Goal: Task Accomplishment & Management: Use online tool/utility

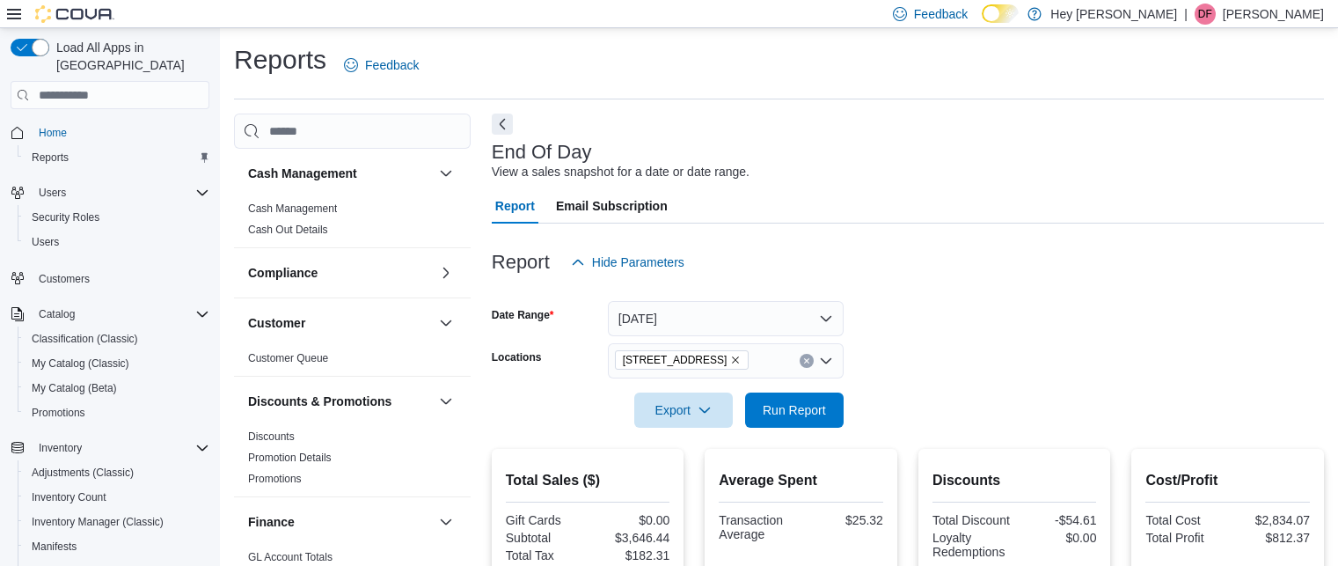
scroll to position [115, 0]
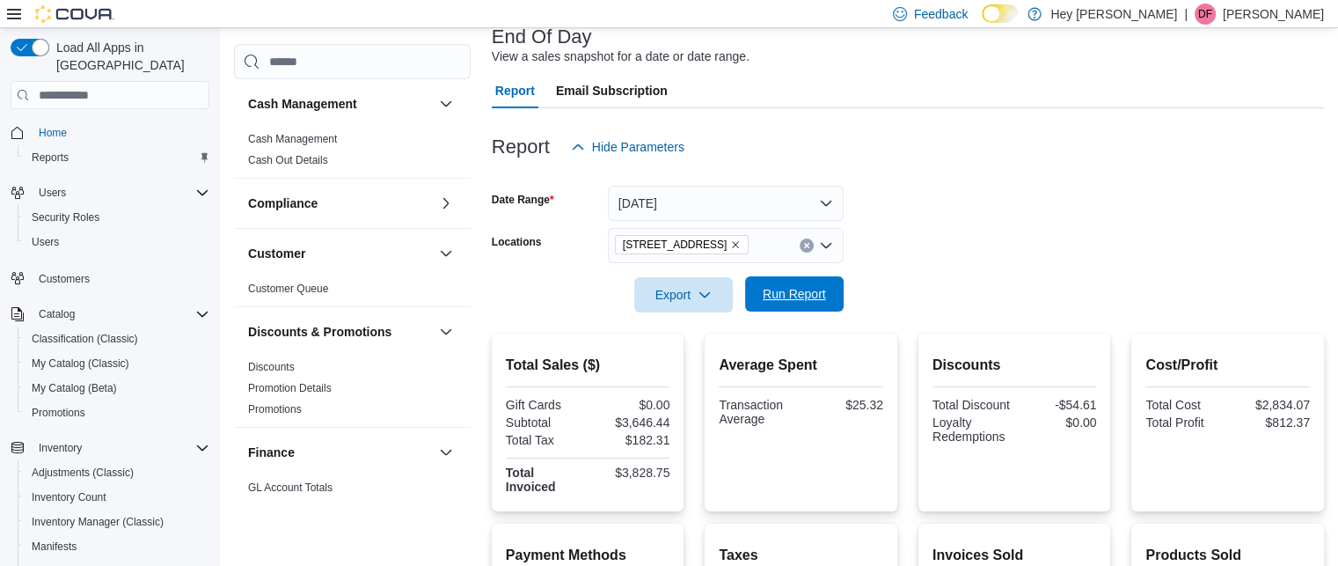
click at [802, 298] on span "Run Report" at bounding box center [794, 294] width 63 height 18
click at [803, 295] on span "Run Report" at bounding box center [794, 294] width 63 height 18
click at [818, 287] on span "Run Report" at bounding box center [794, 294] width 63 height 18
click at [800, 291] on span "Run Report" at bounding box center [794, 294] width 63 height 18
drag, startPoint x: 799, startPoint y: 296, endPoint x: 878, endPoint y: 281, distance: 80.6
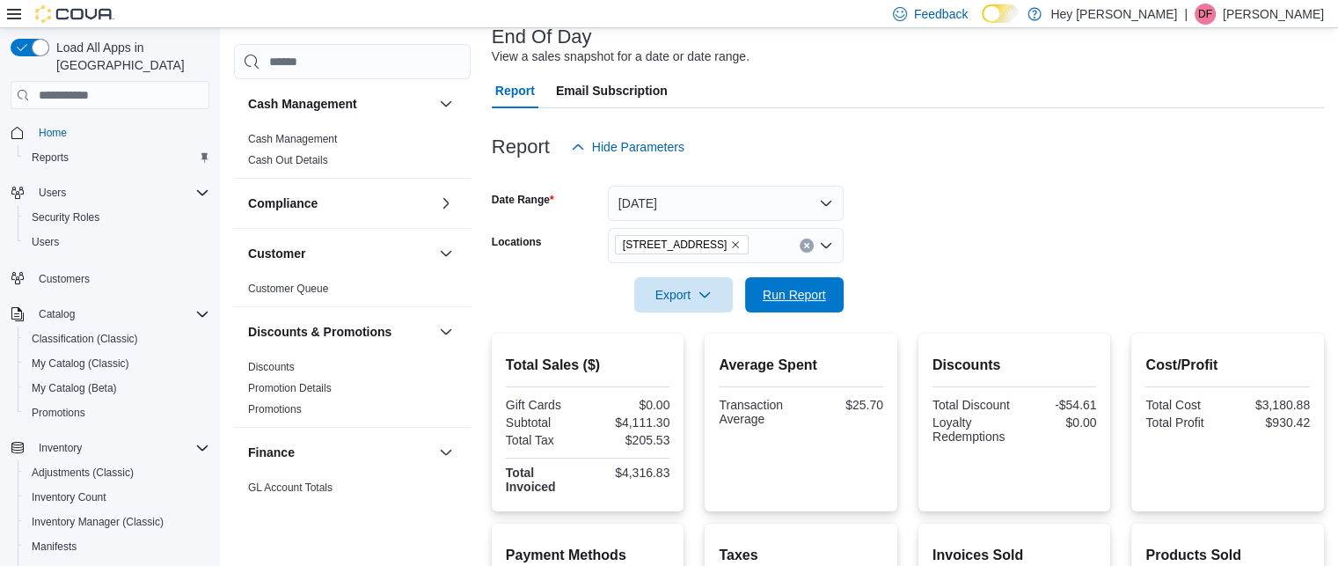
click at [802, 296] on span "Run Report" at bounding box center [794, 295] width 63 height 18
click at [773, 306] on span "Run Report" at bounding box center [794, 293] width 77 height 35
click at [816, 288] on span "Run Report" at bounding box center [794, 294] width 63 height 18
click at [785, 298] on span "Run Report" at bounding box center [794, 294] width 63 height 18
click at [742, 253] on span "[STREET_ADDRESS]" at bounding box center [682, 244] width 135 height 19
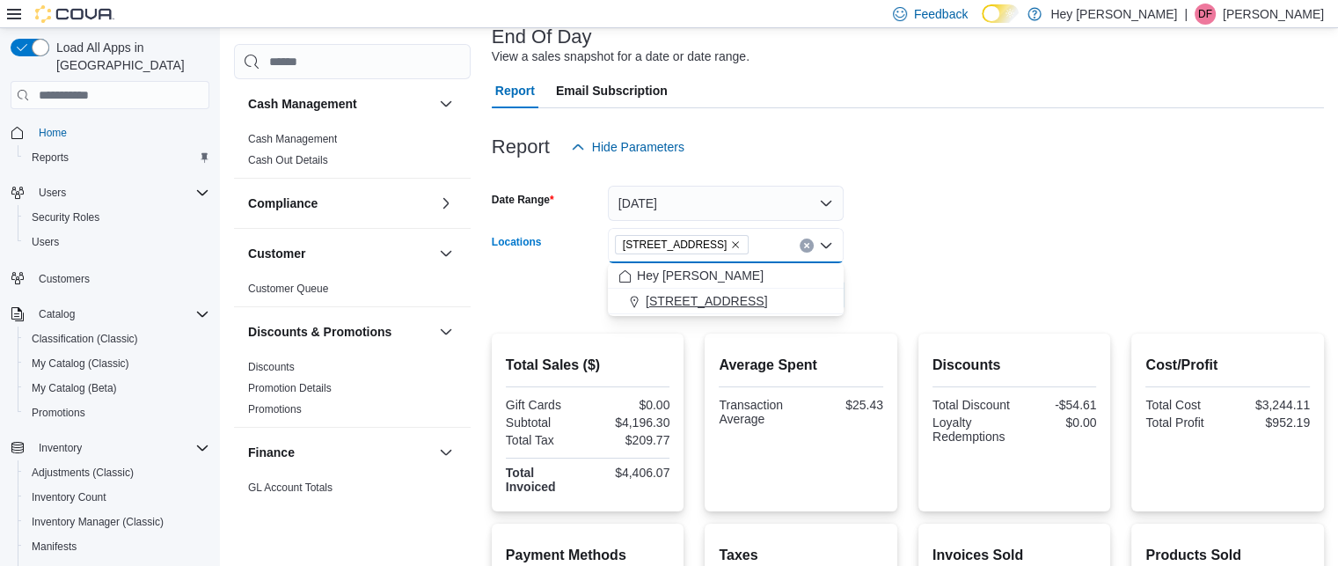
click at [719, 306] on span "[STREET_ADDRESS]" at bounding box center [706, 301] width 121 height 18
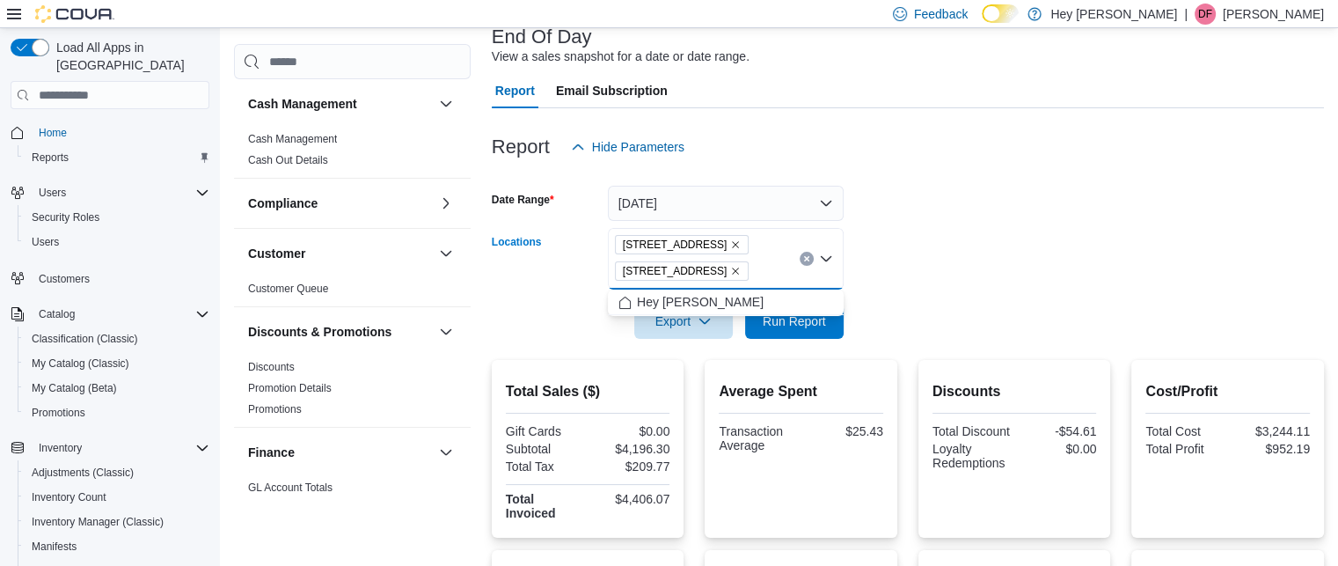
click at [741, 268] on icon "Remove 15820 Stony Plain Road from selection in this group" at bounding box center [735, 271] width 11 height 11
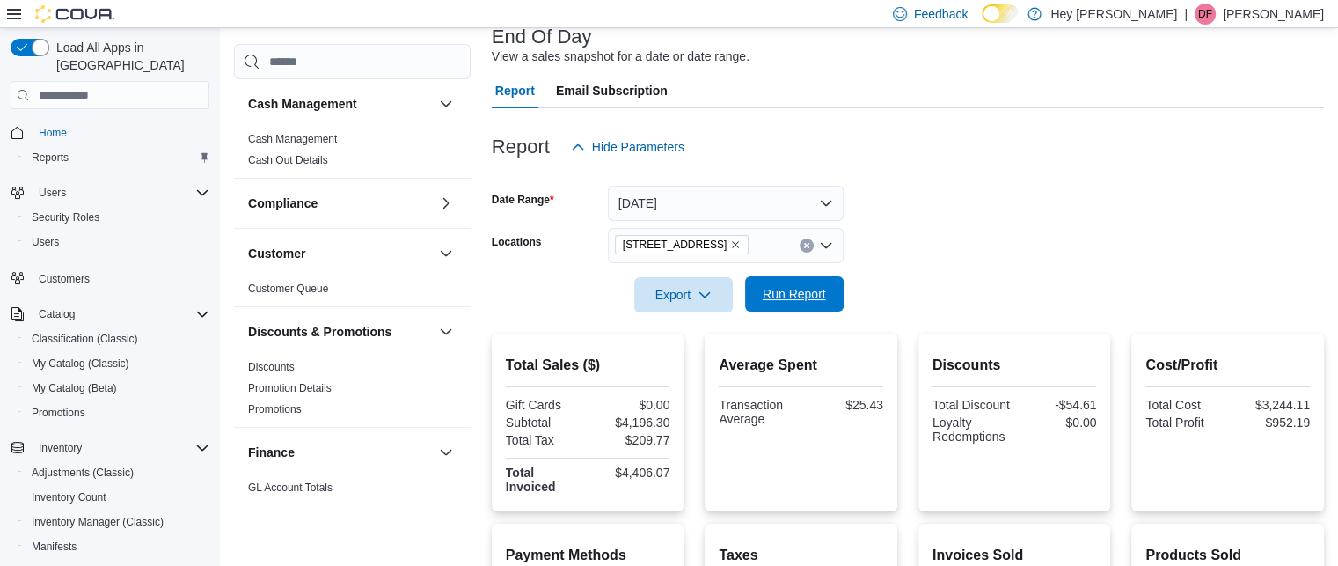
drag, startPoint x: 942, startPoint y: 291, endPoint x: 827, endPoint y: 285, distance: 115.4
click at [918, 291] on form "Date Range [DATE] Locations [STREET_ADDRESS] Export Run Report" at bounding box center [908, 238] width 832 height 148
click at [777, 281] on span "Run Report" at bounding box center [794, 293] width 77 height 35
click at [734, 245] on icon "Remove 10311 103 Avenue NW from selection in this group" at bounding box center [735, 244] width 11 height 11
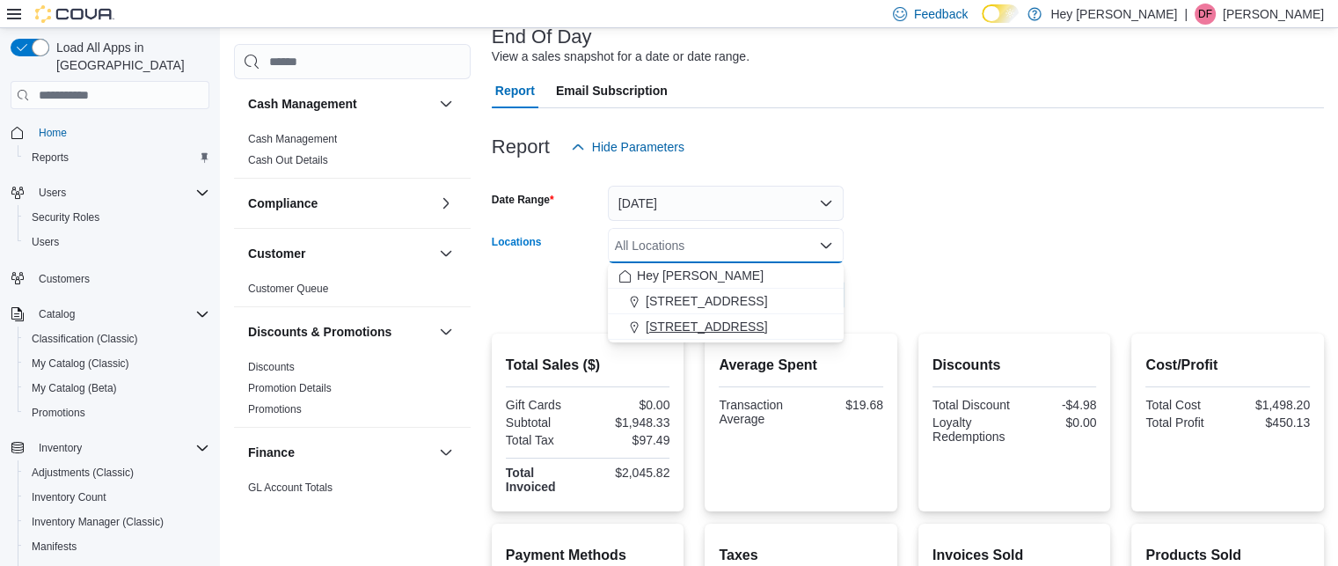
click at [693, 318] on span "[STREET_ADDRESS]" at bounding box center [706, 327] width 121 height 18
click at [935, 320] on div at bounding box center [908, 322] width 832 height 21
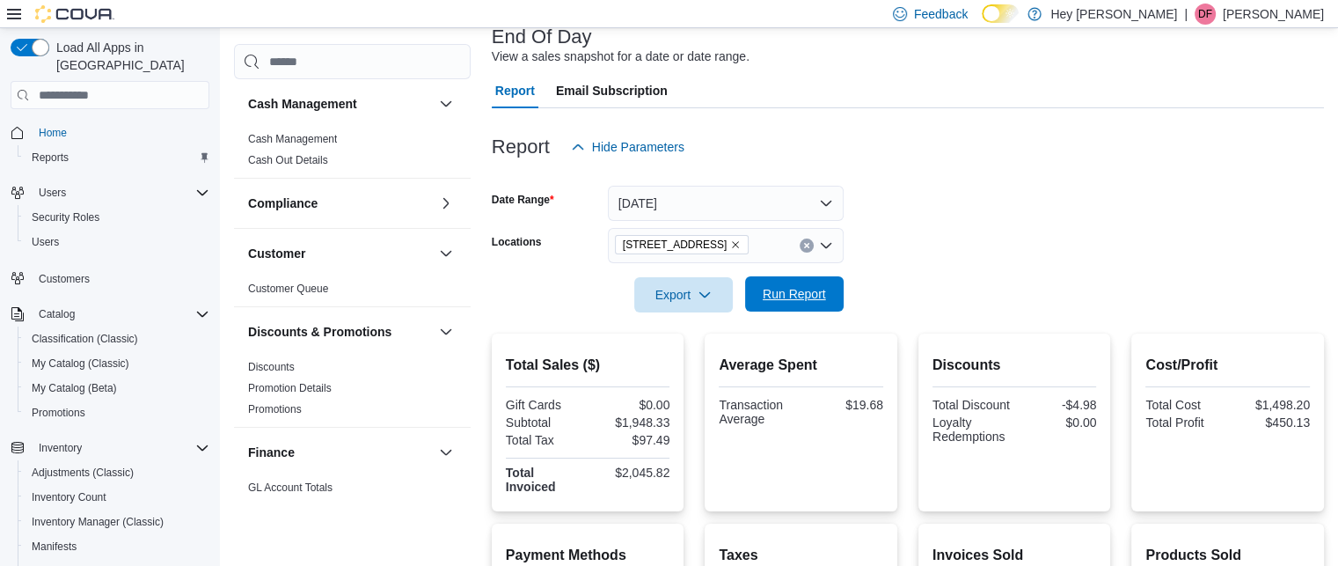
click at [778, 284] on span "Run Report" at bounding box center [794, 293] width 77 height 35
drag, startPoint x: 798, startPoint y: 285, endPoint x: 823, endPoint y: 284, distance: 25.5
click at [798, 284] on span "Run Report" at bounding box center [794, 293] width 77 height 35
click at [785, 292] on span "Run Report" at bounding box center [794, 294] width 63 height 18
click at [778, 302] on span "Run Report" at bounding box center [794, 294] width 63 height 18
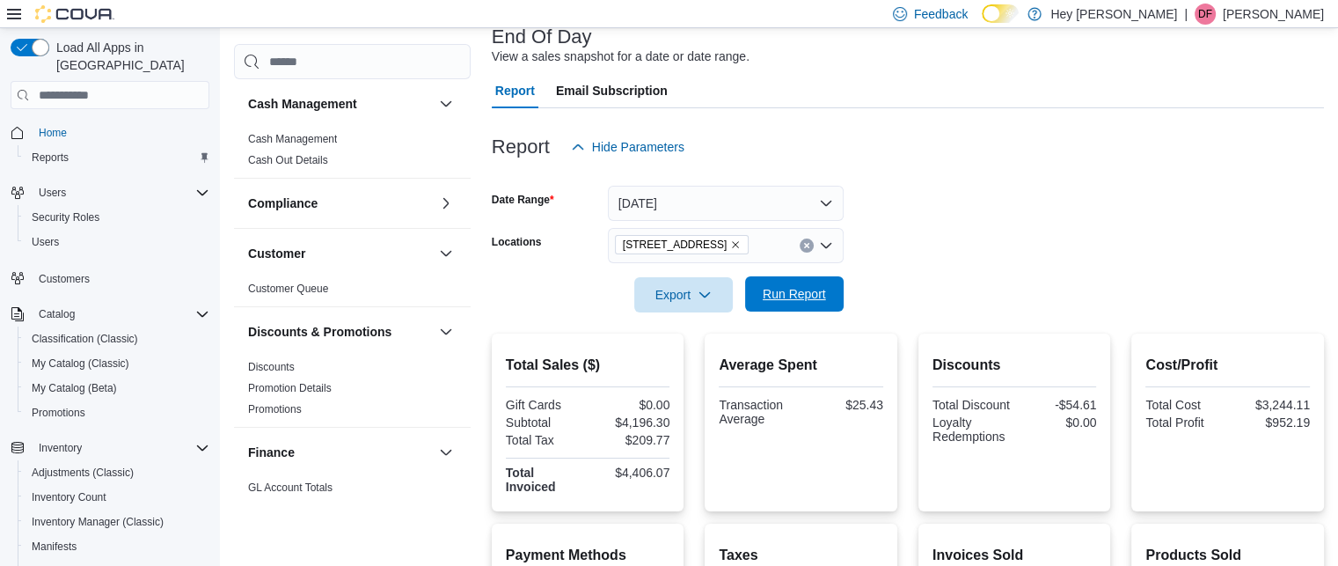
click at [768, 294] on span "Run Report" at bounding box center [794, 294] width 63 height 18
click at [786, 308] on span "Run Report" at bounding box center [794, 293] width 77 height 35
click at [823, 298] on span "Run Report" at bounding box center [794, 294] width 63 height 18
click at [816, 283] on span "Run Report" at bounding box center [794, 293] width 77 height 35
click at [770, 292] on span "Run Report" at bounding box center [794, 294] width 63 height 18
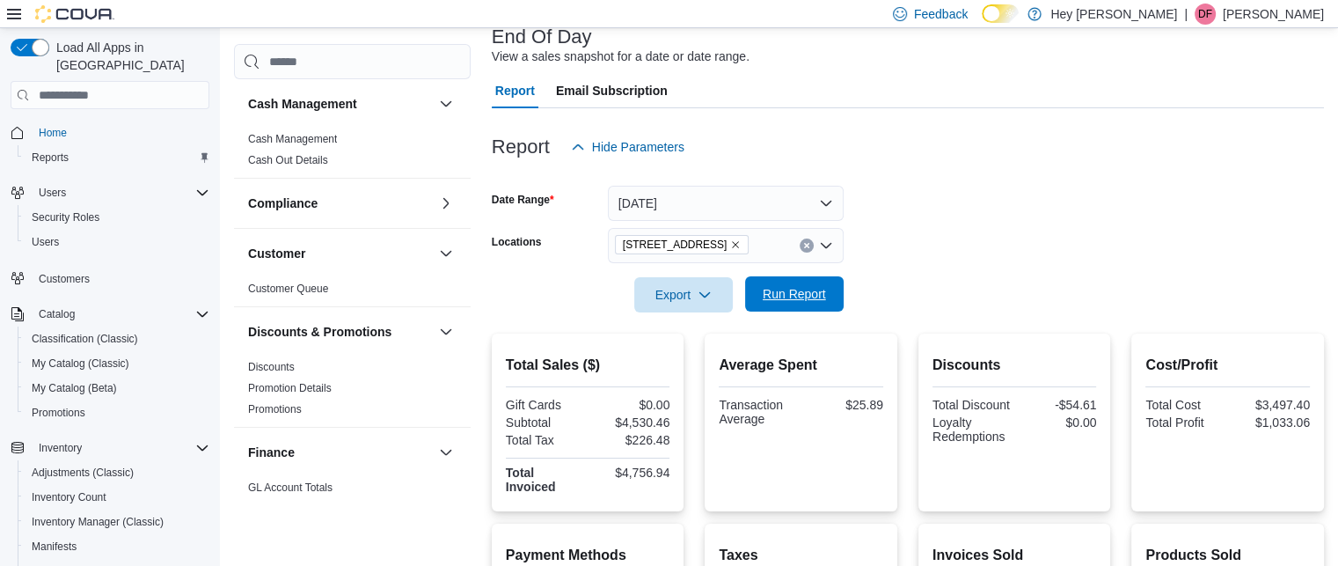
click at [827, 300] on span "Run Report" at bounding box center [794, 293] width 77 height 35
click at [782, 302] on span "Run Report" at bounding box center [794, 294] width 63 height 18
click at [798, 296] on span "Run Report" at bounding box center [794, 294] width 63 height 18
click at [796, 288] on span "Run Report" at bounding box center [794, 294] width 63 height 18
drag, startPoint x: 808, startPoint y: 296, endPoint x: 815, endPoint y: 302, distance: 9.3
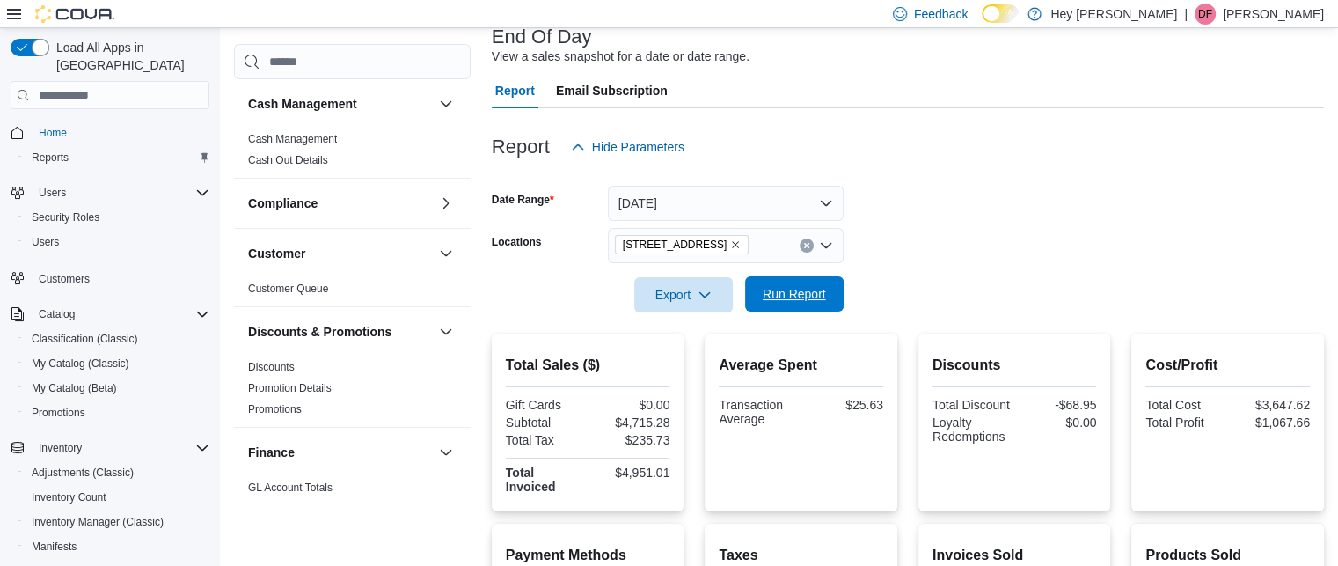
click at [808, 296] on span "Run Report" at bounding box center [794, 294] width 63 height 18
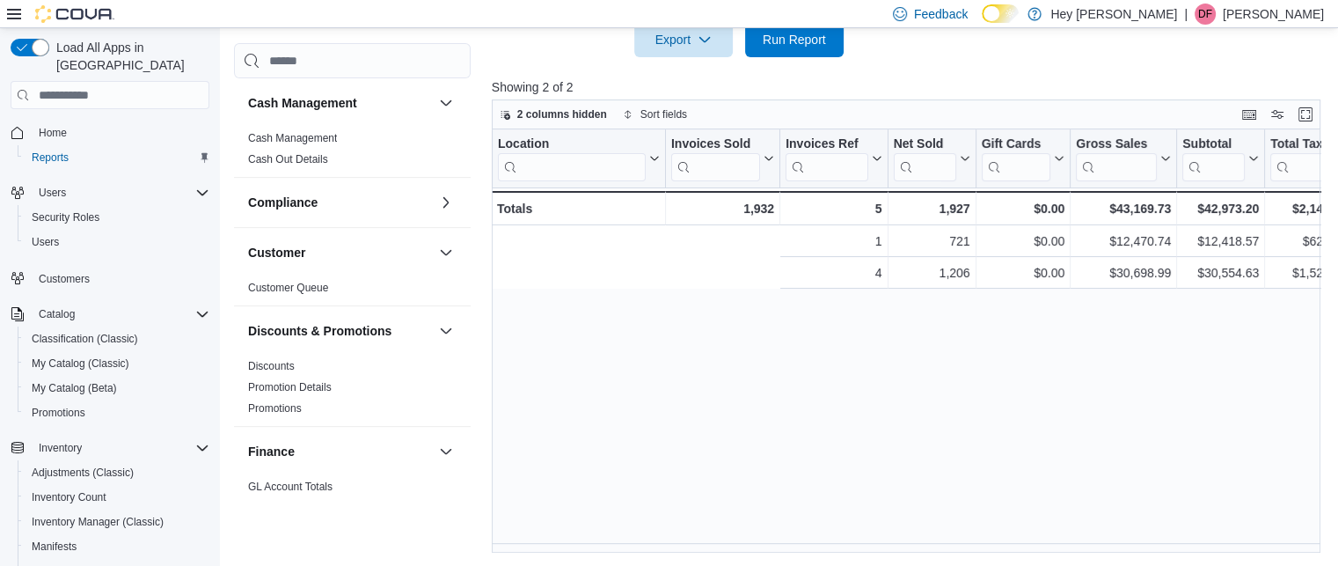
scroll to position [0, 408]
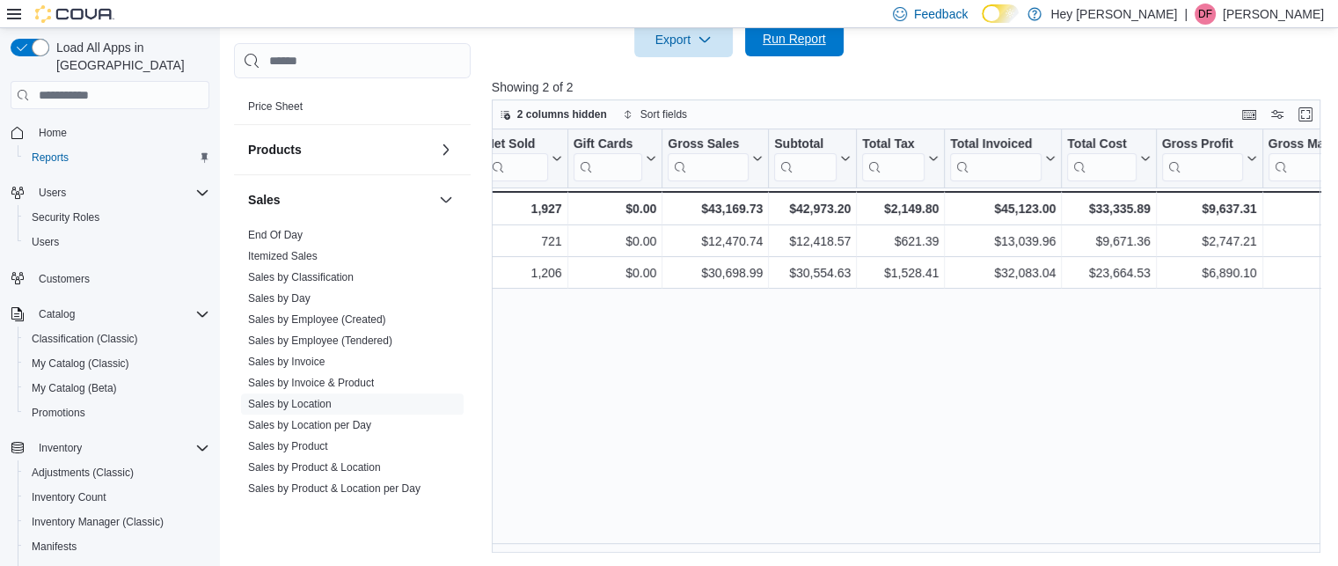
click at [805, 50] on span "Run Report" at bounding box center [794, 38] width 77 height 35
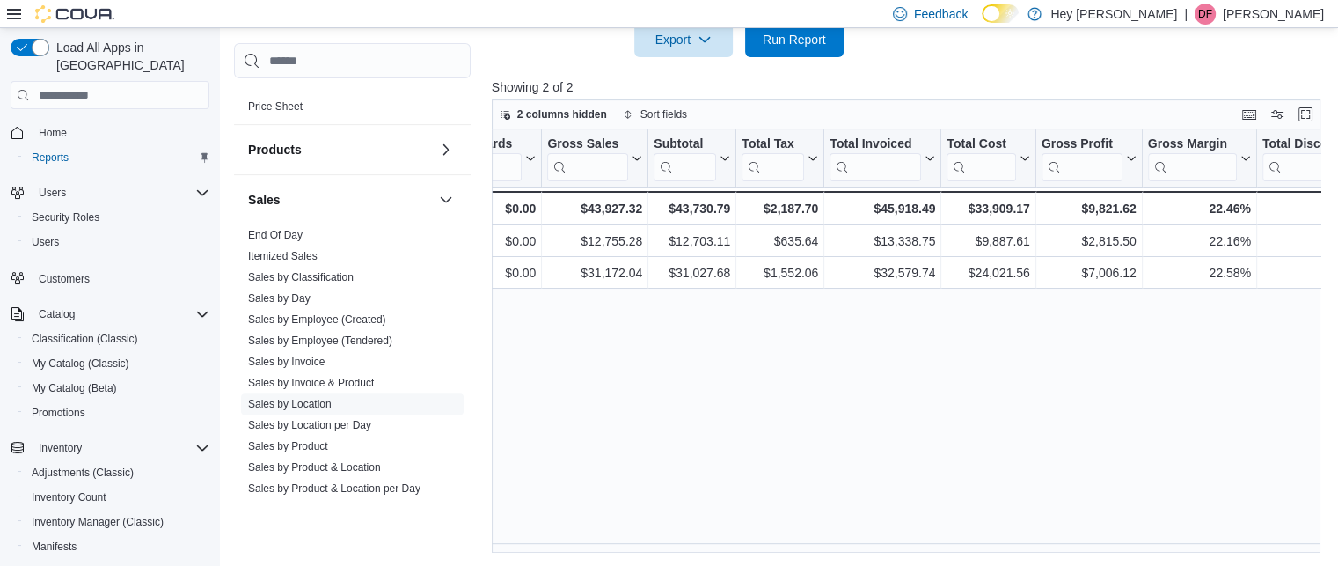
scroll to position [0, 559]
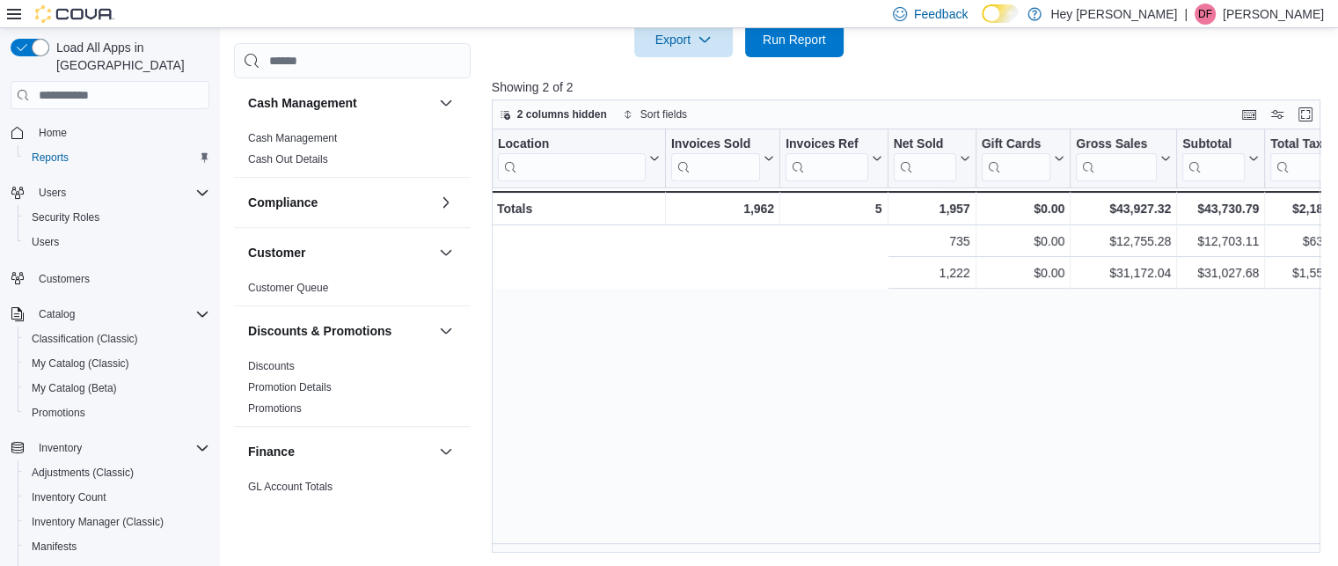
scroll to position [0, 559]
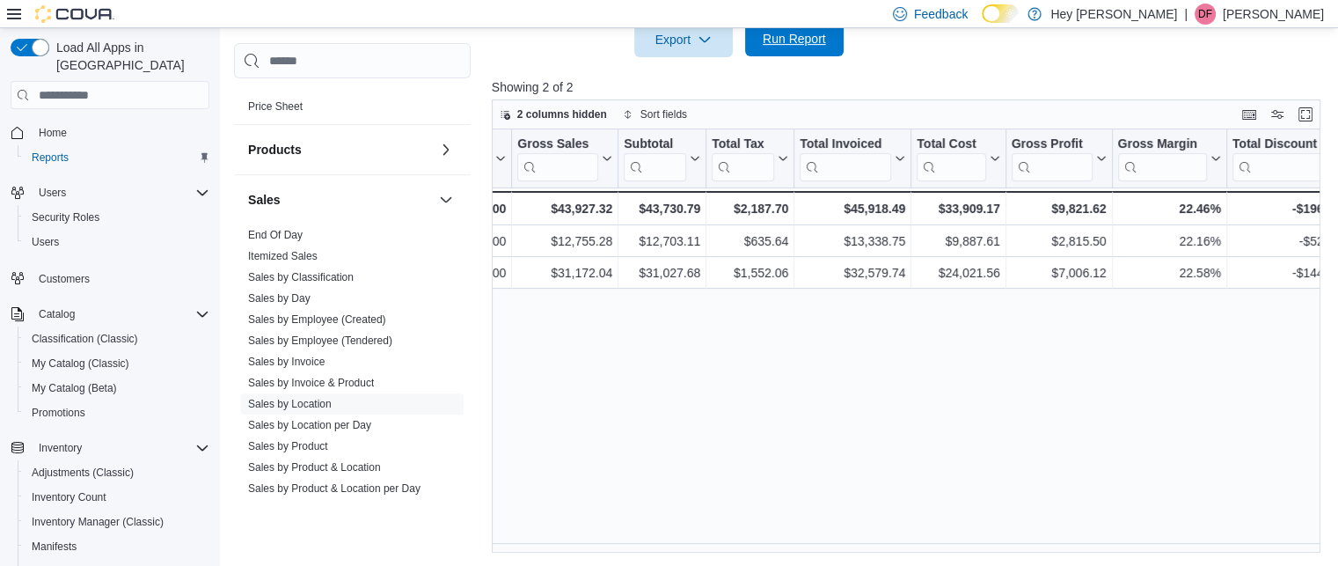
click at [781, 45] on span "Run Report" at bounding box center [794, 39] width 63 height 18
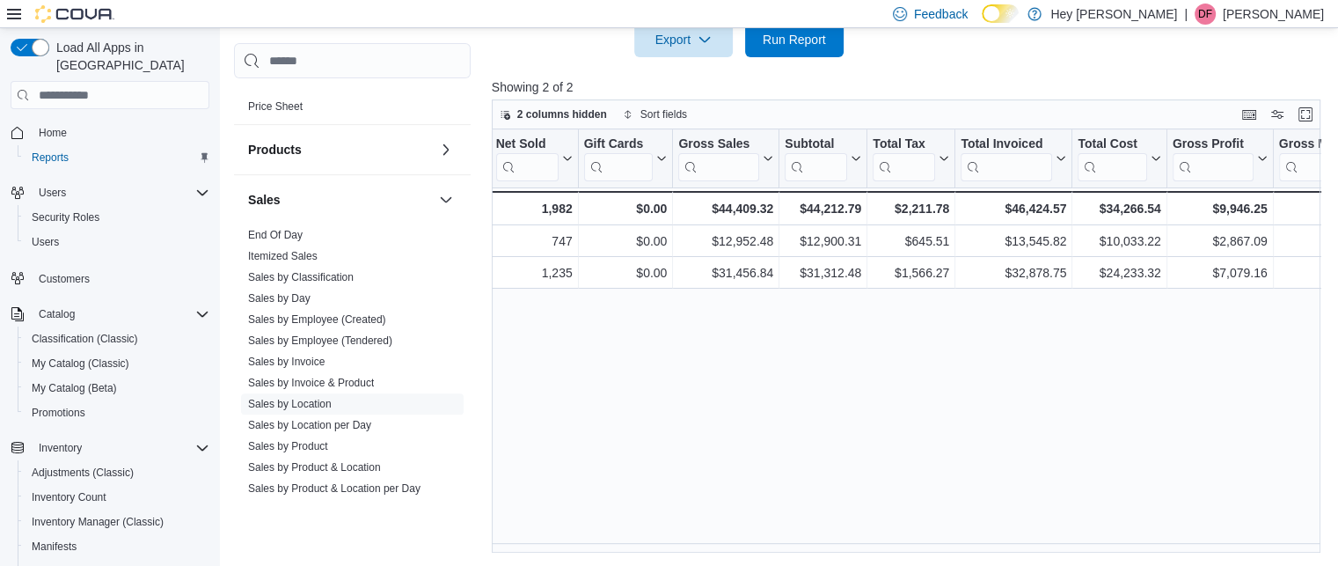
scroll to position [0, 456]
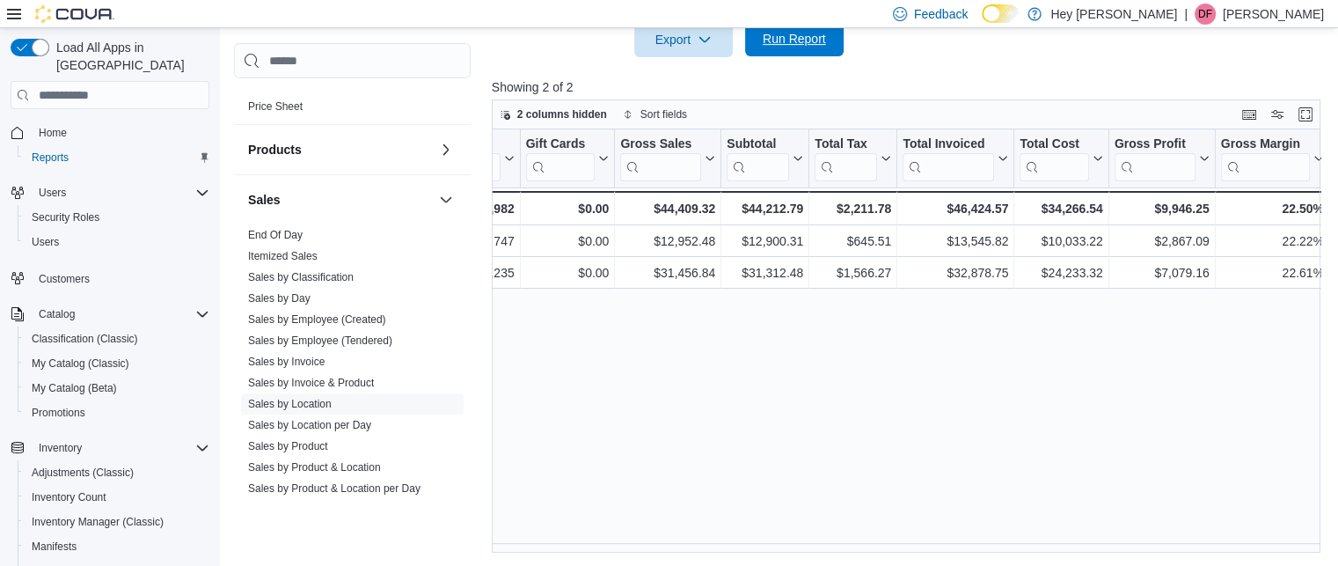
click at [785, 40] on span "Run Report" at bounding box center [794, 39] width 63 height 18
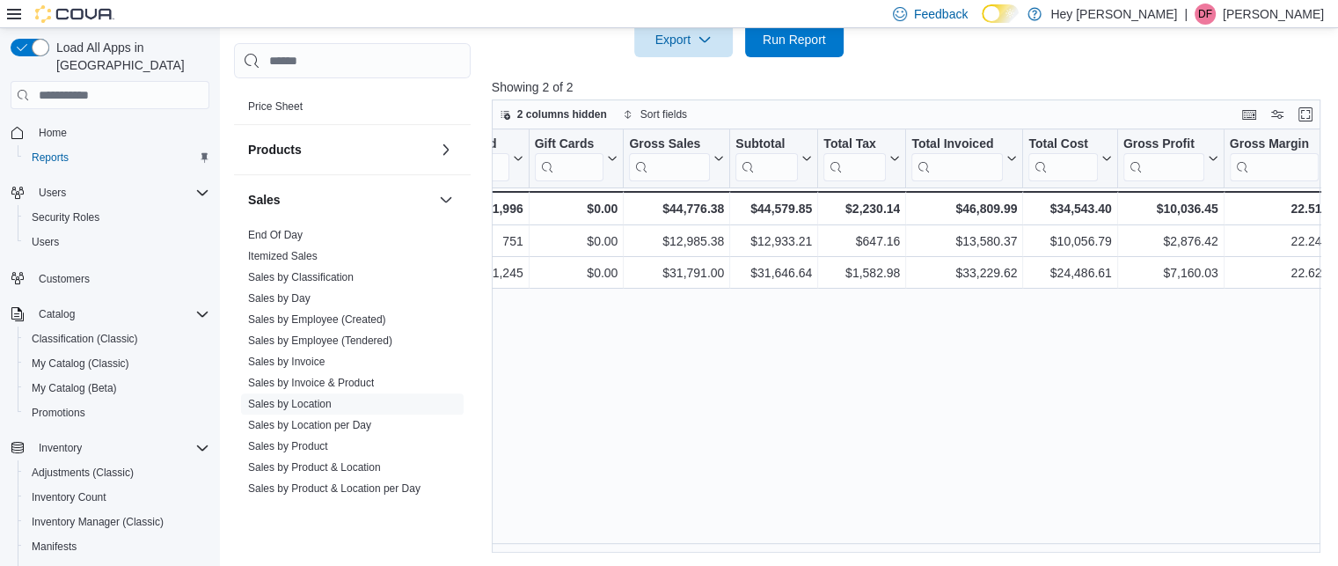
scroll to position [0, 471]
